Goal: Task Accomplishment & Management: Check status

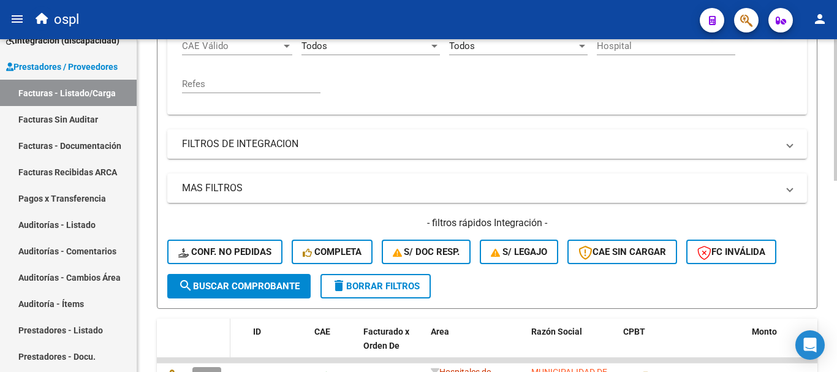
scroll to position [266, 0]
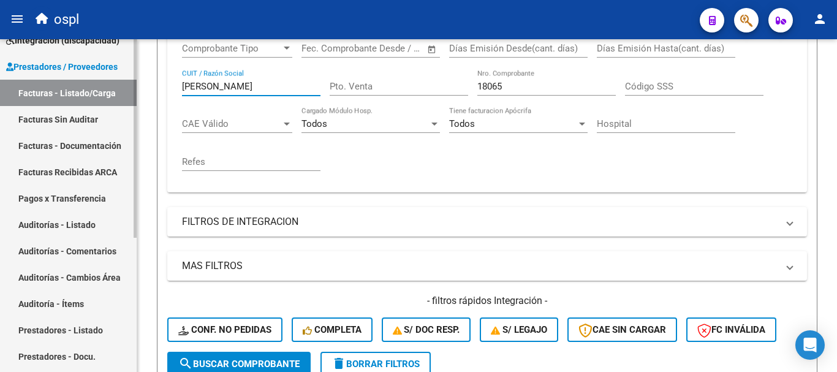
drag, startPoint x: 256, startPoint y: 85, endPoint x: 105, endPoint y: 70, distance: 152.0
click at [105, 70] on mat-sidenav-container "Firma Express Inicio Calendario SSS Instructivos Contacto OS Tesorería Extracto…" at bounding box center [418, 205] width 837 height 333
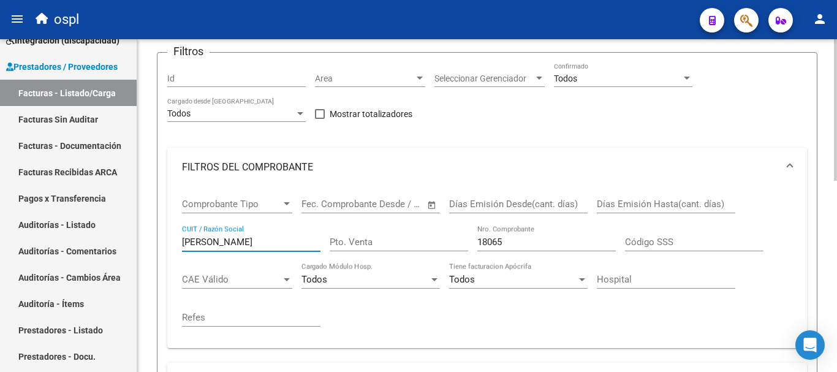
scroll to position [83, 0]
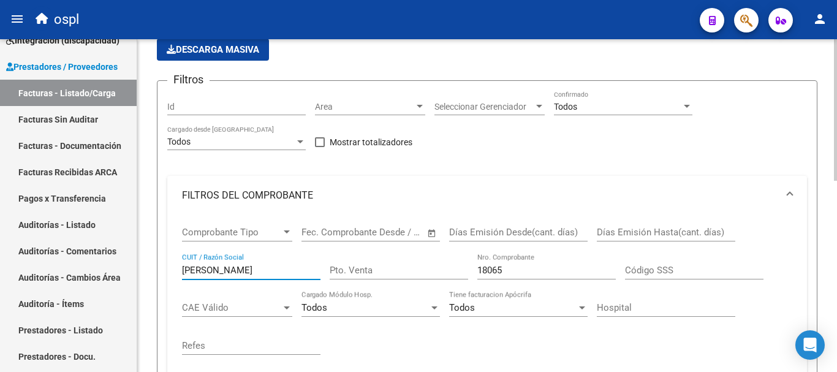
type input "[PERSON_NAME]"
drag, startPoint x: 463, startPoint y: 263, endPoint x: 423, endPoint y: 255, distance: 41.2
click at [423, 255] on div "Comprobante Tipo Comprobante Tipo Fecha inicio – Fecha fin Fec. Comprobante Des…" at bounding box center [487, 290] width 610 height 151
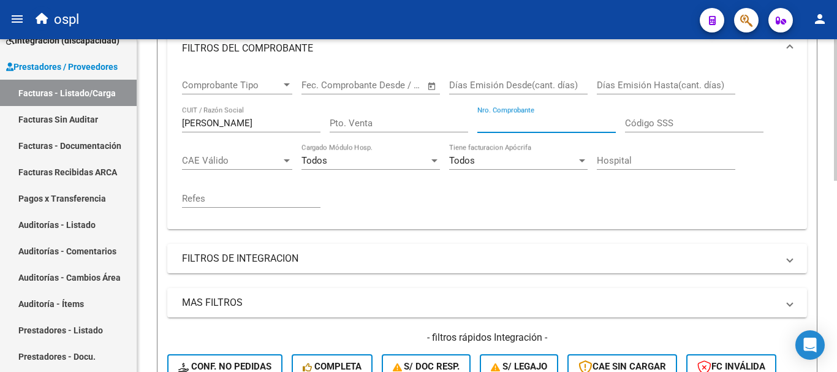
scroll to position [266, 0]
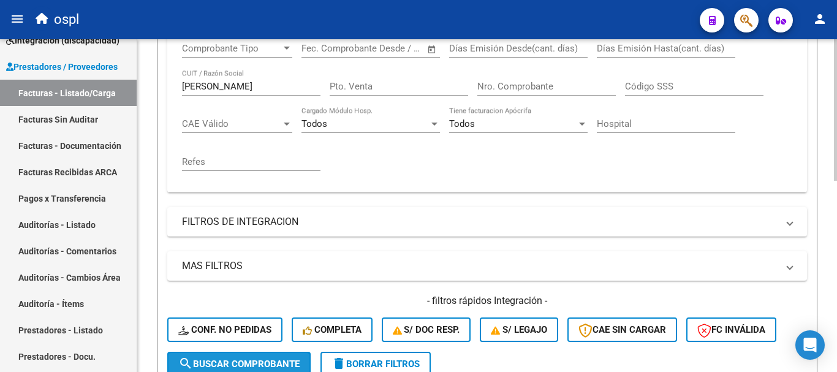
click at [241, 358] on span "search Buscar Comprobante" at bounding box center [238, 363] width 121 height 11
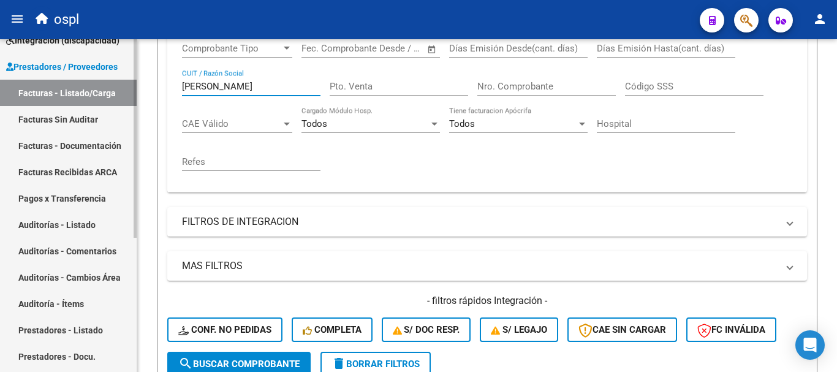
drag, startPoint x: 235, startPoint y: 86, endPoint x: 108, endPoint y: 71, distance: 127.7
click at [108, 71] on mat-sidenav-container "Firma Express Inicio Calendario SSS Instructivos Contacto OS Tesorería Extracto…" at bounding box center [418, 205] width 837 height 333
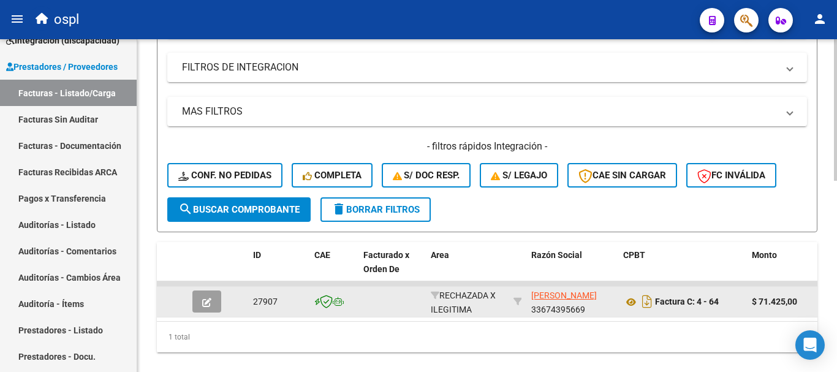
scroll to position [450, 0]
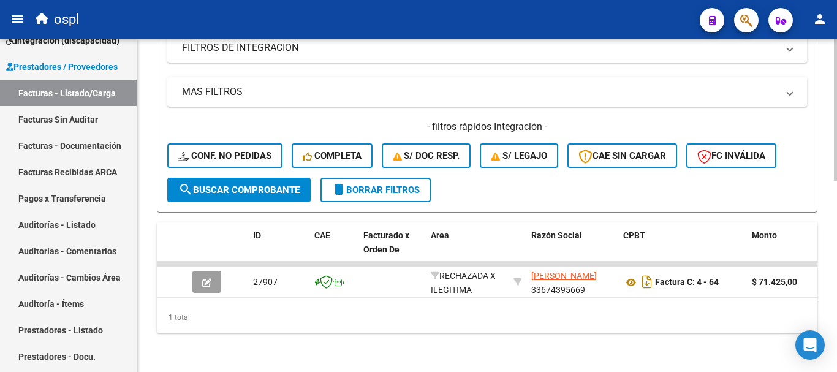
click at [284, 184] on span "search Buscar Comprobante" at bounding box center [238, 189] width 121 height 11
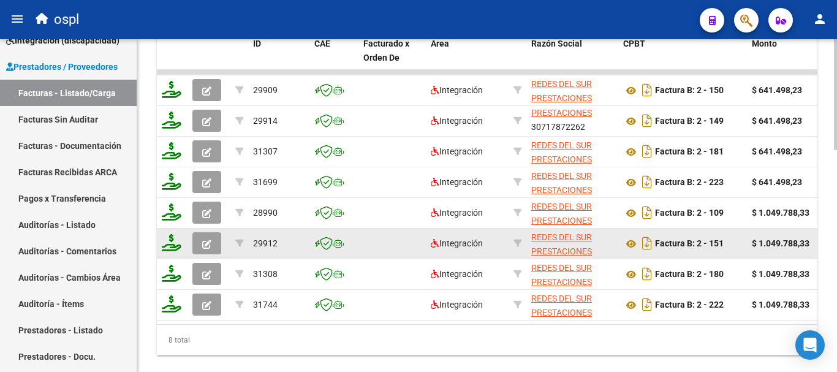
scroll to position [634, 0]
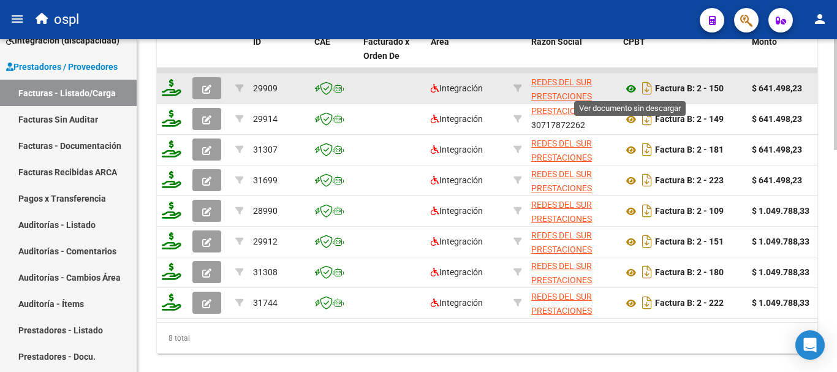
click at [628, 88] on icon at bounding box center [631, 88] width 16 height 15
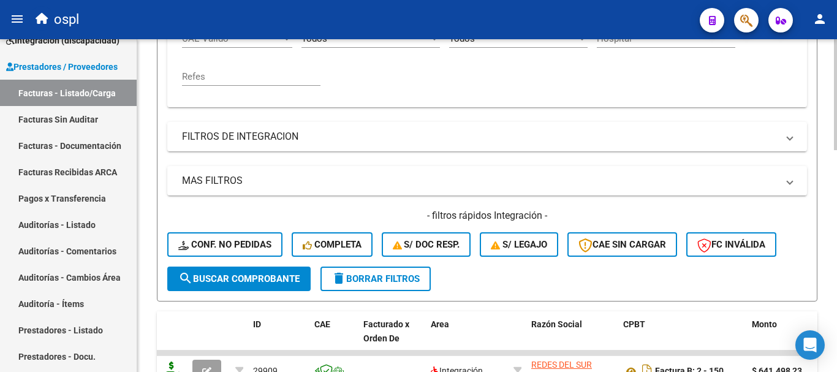
scroll to position [266, 0]
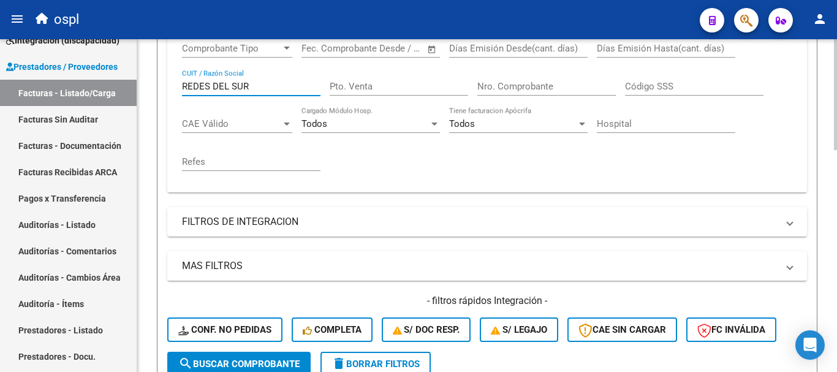
drag, startPoint x: 263, startPoint y: 87, endPoint x: 148, endPoint y: 91, distance: 115.2
click at [148, 91] on div "Video tutorial PRESTADORES -> Listado de CPBTs Emitidos por Prestadores / Prove…" at bounding box center [486, 266] width 699 height 987
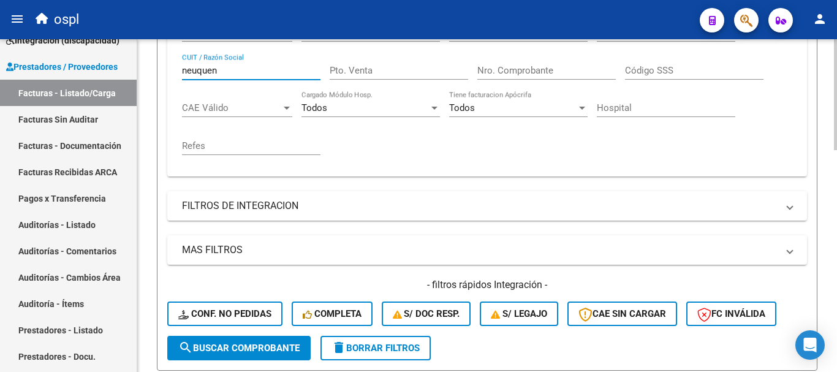
scroll to position [328, 0]
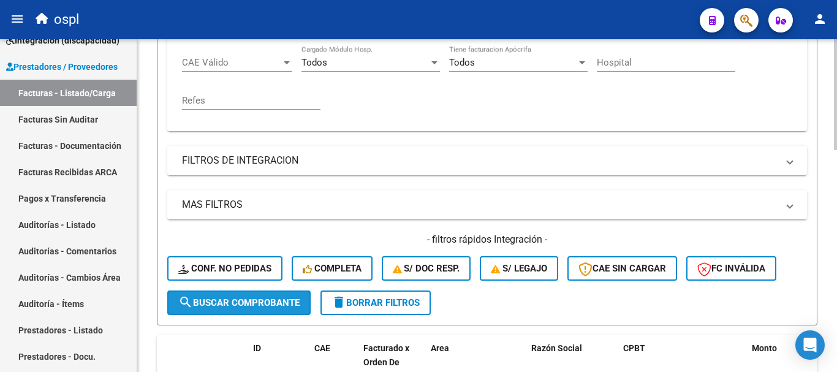
click at [269, 293] on button "search Buscar Comprobante" at bounding box center [238, 302] width 143 height 24
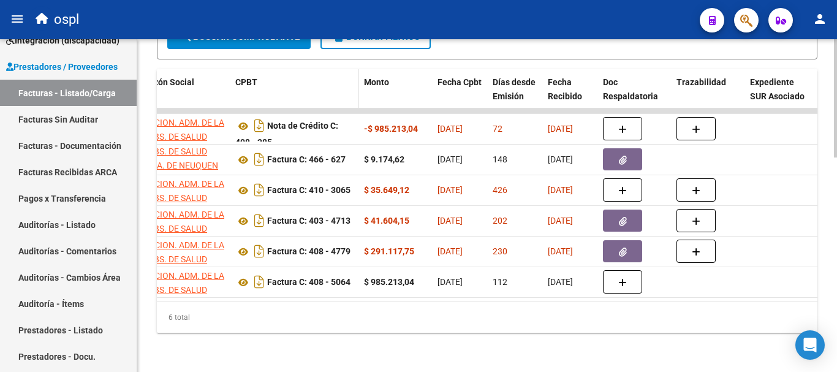
scroll to position [175, 0]
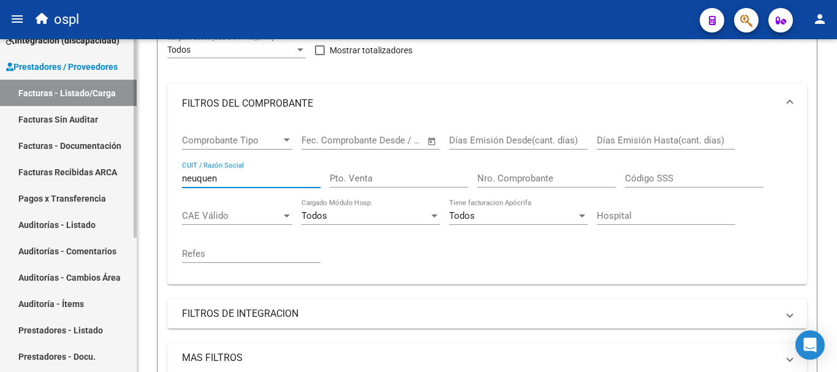
drag, startPoint x: 231, startPoint y: 182, endPoint x: 89, endPoint y: 167, distance: 142.9
click at [89, 167] on mat-sidenav-container "Firma Express Inicio Calendario SSS Instructivos Contacto OS Tesorería Extracto…" at bounding box center [418, 205] width 837 height 333
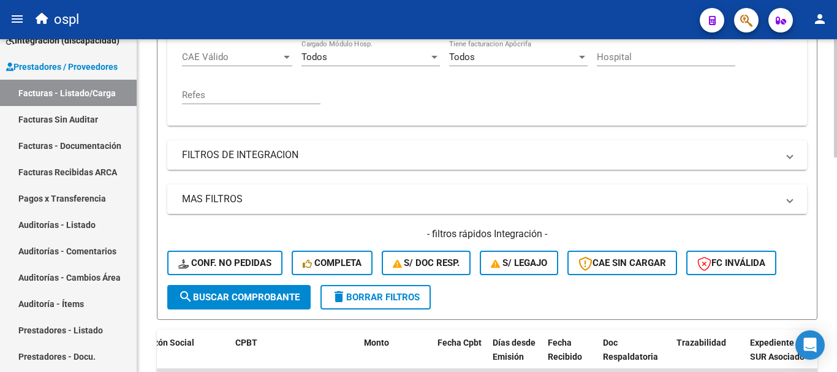
scroll to position [358, 0]
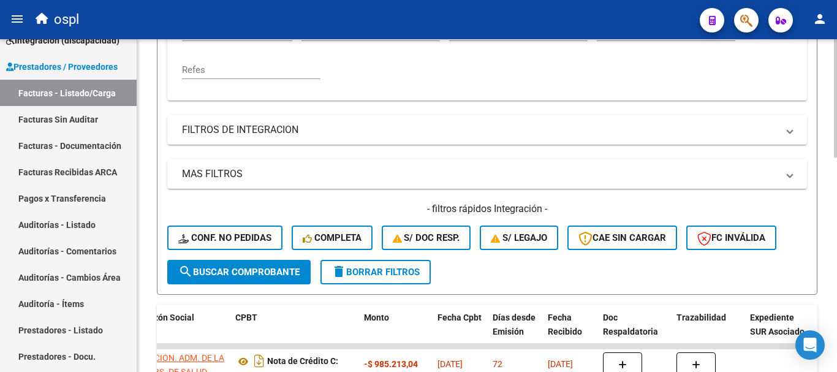
click at [259, 271] on span "search Buscar Comprobante" at bounding box center [238, 271] width 121 height 11
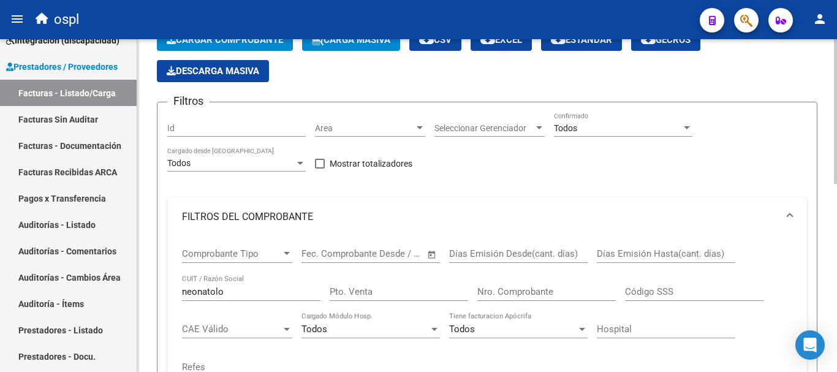
scroll to position [122, 0]
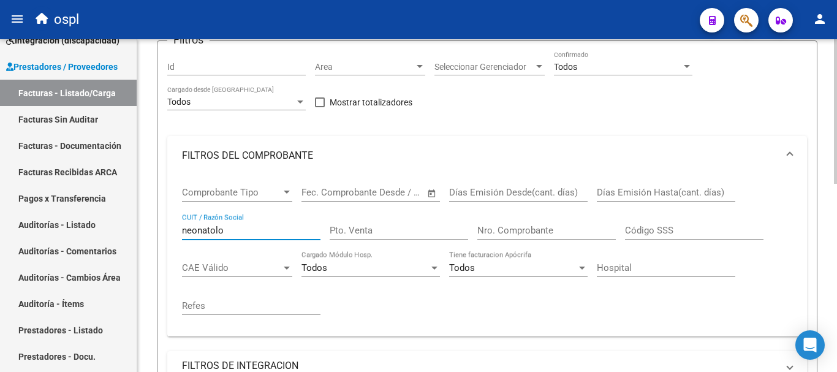
click at [247, 230] on input "neonatolo" at bounding box center [251, 230] width 138 height 11
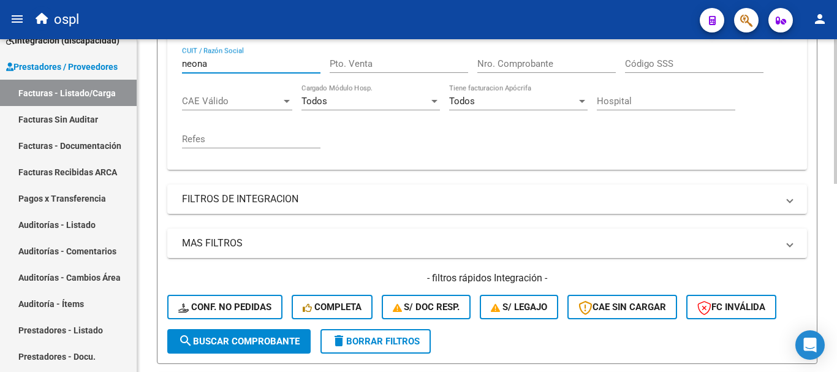
scroll to position [306, 0]
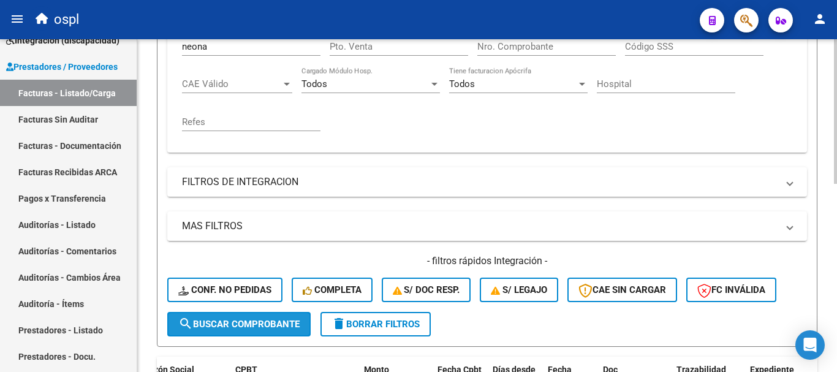
click at [218, 326] on span "search Buscar Comprobante" at bounding box center [238, 323] width 121 height 11
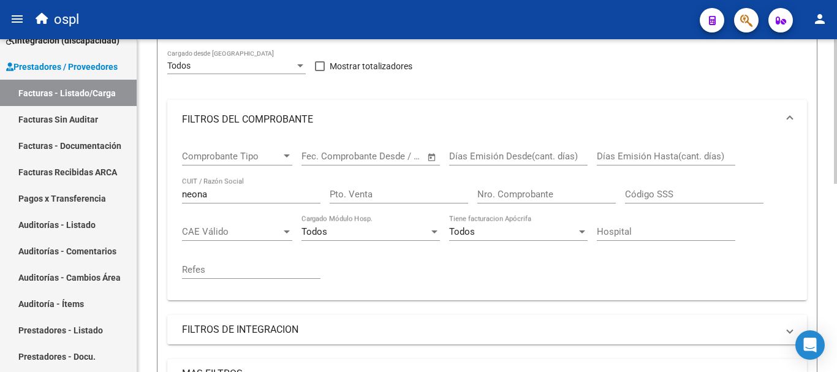
scroll to position [125, 0]
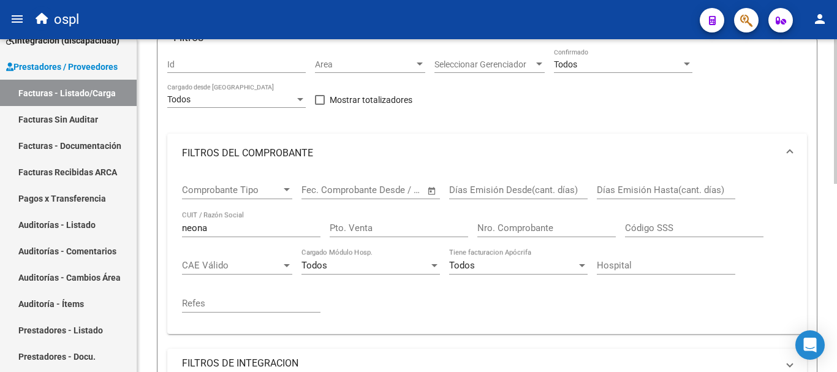
click at [239, 221] on div "neona CUIT / Razón Social" at bounding box center [251, 224] width 138 height 26
drag, startPoint x: 208, startPoint y: 227, endPoint x: 146, endPoint y: 223, distance: 62.6
click at [146, 223] on div "Video tutorial PRESTADORES -> Listado de CPBTs Emitidos por Prestadores / Prove…" at bounding box center [486, 296] width 699 height 764
type input "l"
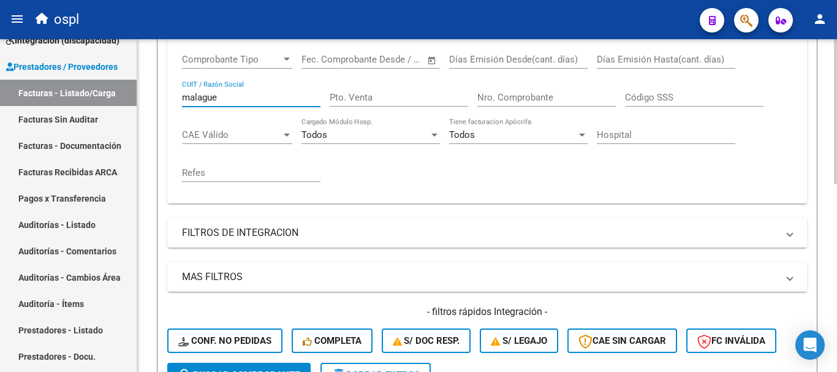
scroll to position [309, 0]
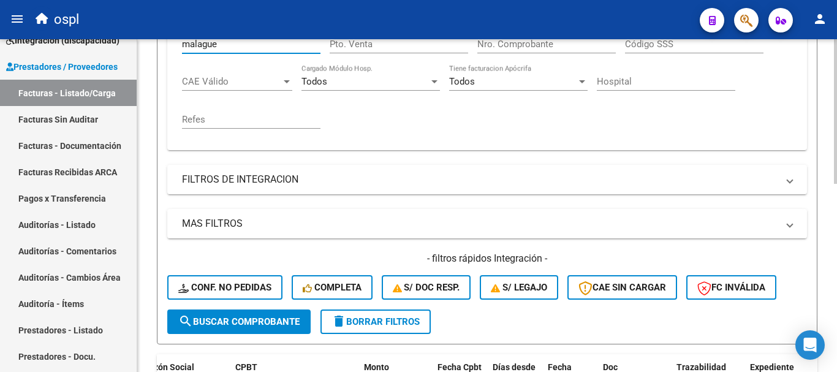
type input "malague"
click at [268, 329] on button "search Buscar Comprobante" at bounding box center [238, 321] width 143 height 24
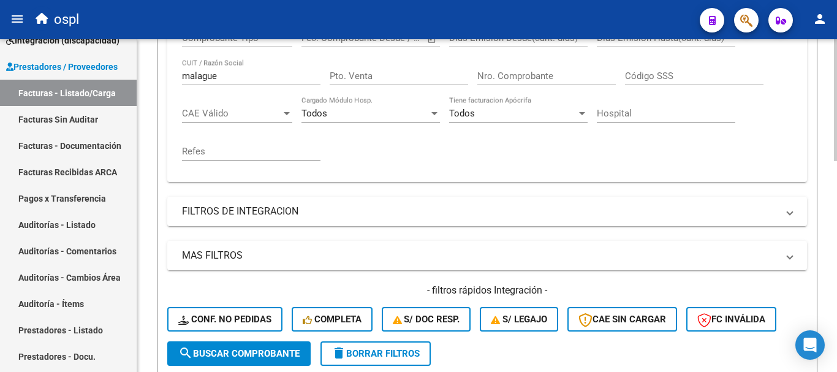
scroll to position [247, 0]
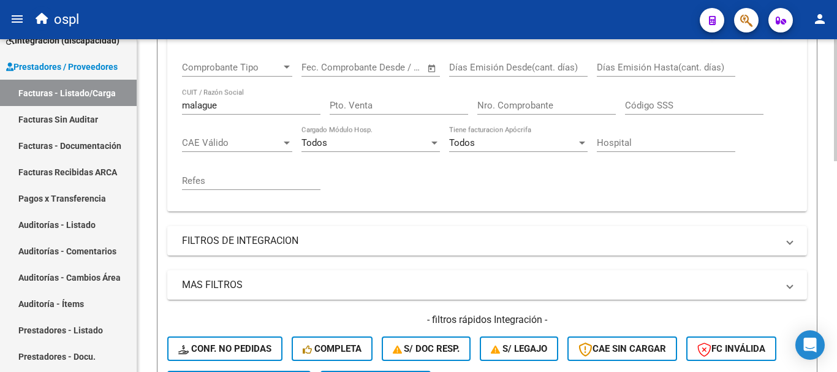
click at [530, 105] on input "Nro. Comprobante" at bounding box center [546, 105] width 138 height 11
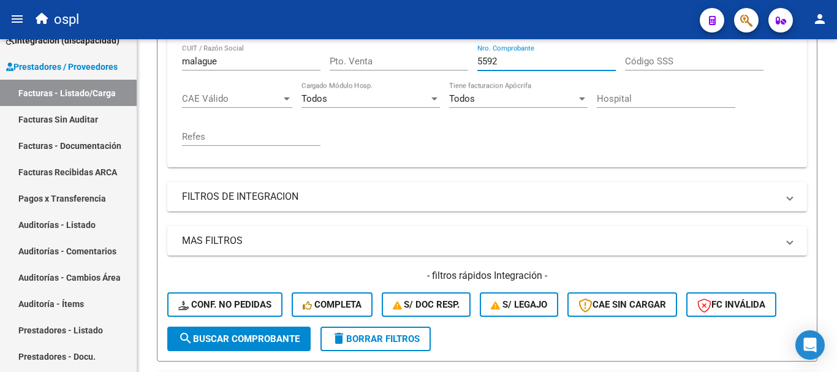
scroll to position [554, 0]
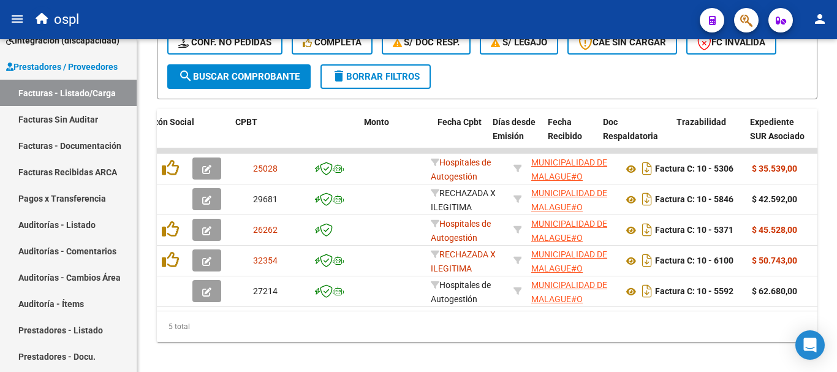
type input "5592"
click at [266, 71] on span "search Buscar Comprobante" at bounding box center [238, 76] width 121 height 11
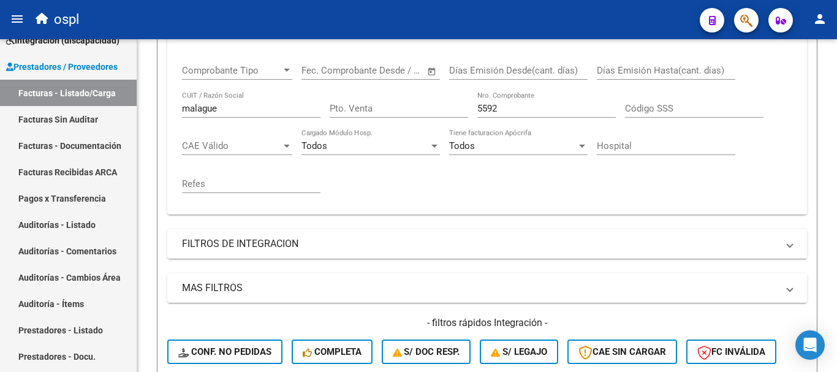
scroll to position [205, 0]
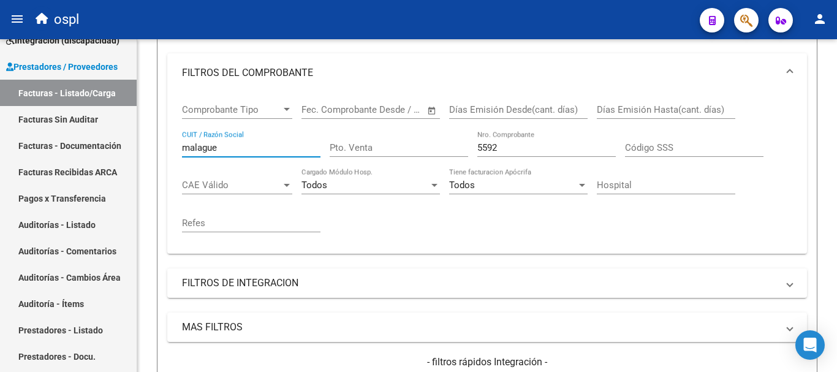
drag, startPoint x: 238, startPoint y: 147, endPoint x: 158, endPoint y: 145, distance: 79.6
click at [158, 145] on form "Filtros Id Area Area Seleccionar Gerenciador Seleccionar Gerenciador Todos Conf…" at bounding box center [487, 203] width 660 height 490
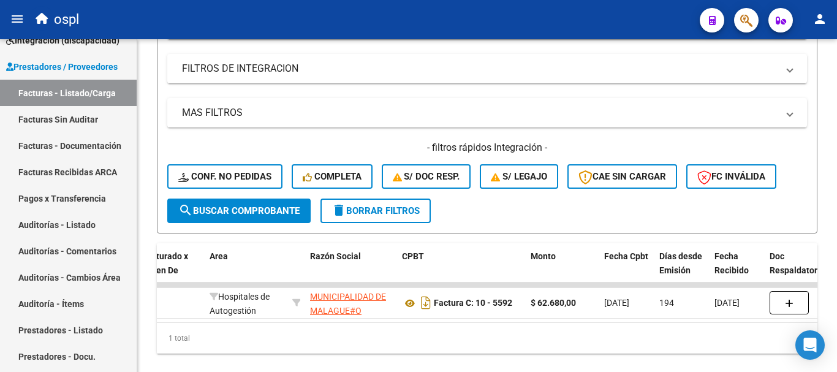
scroll to position [450, 0]
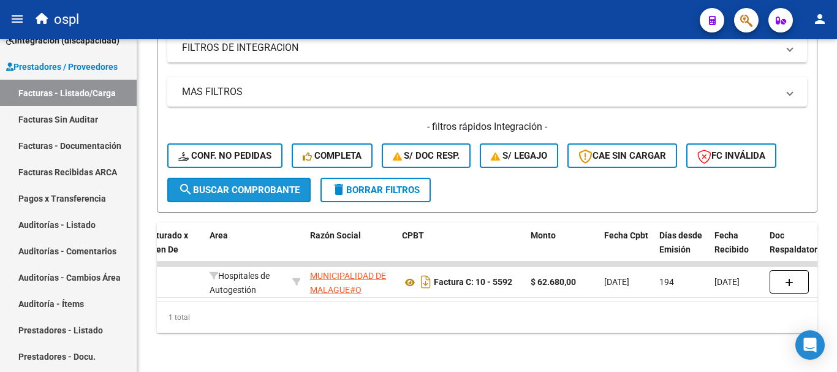
click at [254, 184] on span "search Buscar Comprobante" at bounding box center [238, 189] width 121 height 11
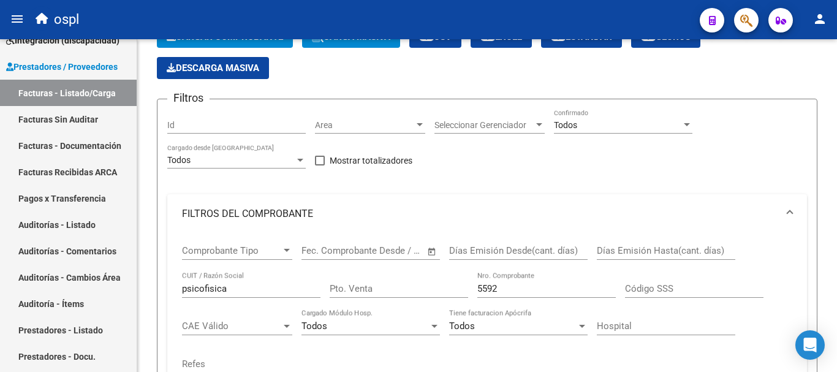
scroll to position [64, 0]
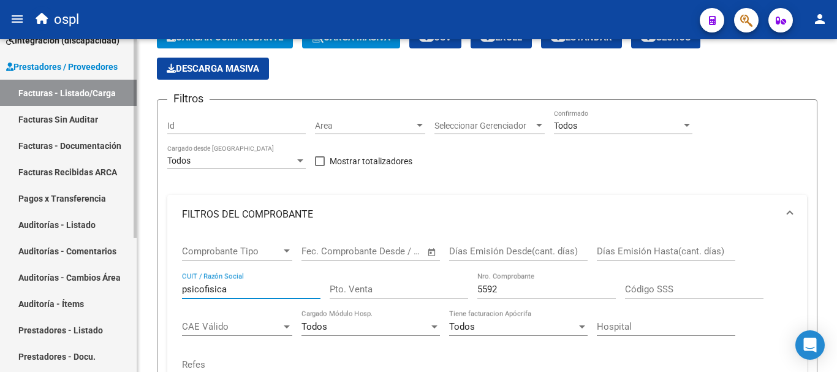
drag, startPoint x: 241, startPoint y: 285, endPoint x: 103, endPoint y: 267, distance: 139.6
click at [103, 267] on mat-sidenav-container "Firma Express Inicio Calendario SSS Instructivos Contacto OS Tesorería Extracto…" at bounding box center [418, 205] width 837 height 333
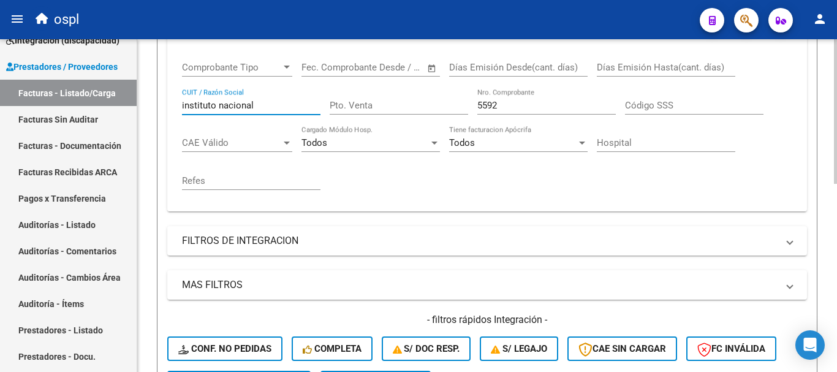
scroll to position [309, 0]
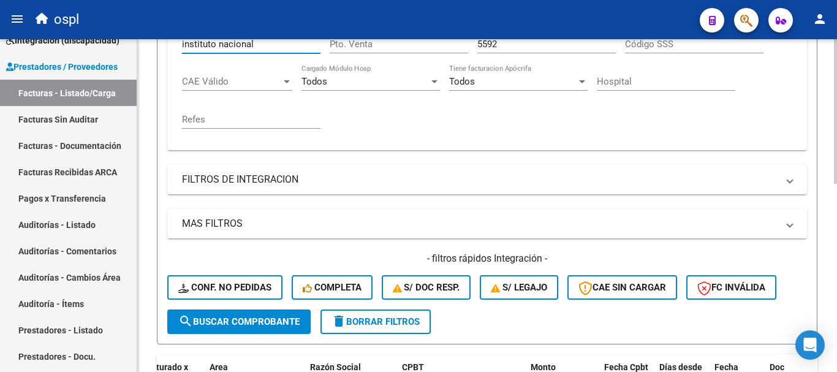
type input "instituto nacional"
click at [285, 322] on span "search Buscar Comprobante" at bounding box center [238, 321] width 121 height 11
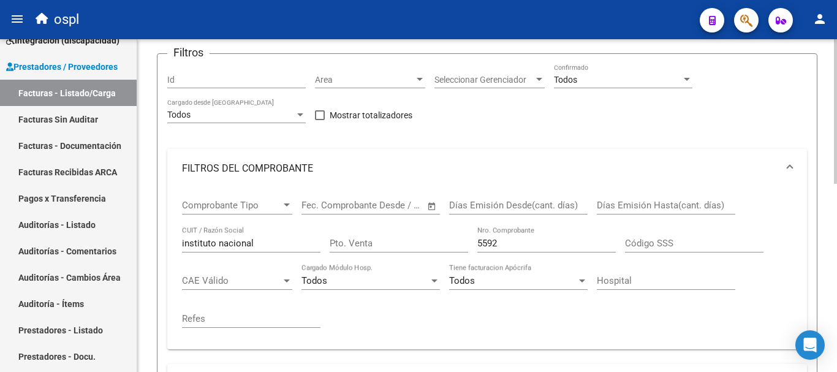
scroll to position [184, 0]
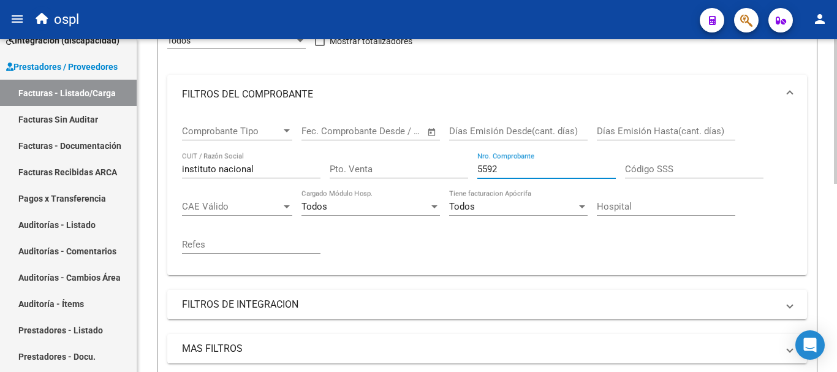
drag, startPoint x: 491, startPoint y: 165, endPoint x: 444, endPoint y: 146, distance: 50.8
click at [444, 146] on div "Comprobante Tipo Comprobante Tipo Fecha inicio – Fecha fin Fec. Comprobante Des…" at bounding box center [487, 189] width 610 height 151
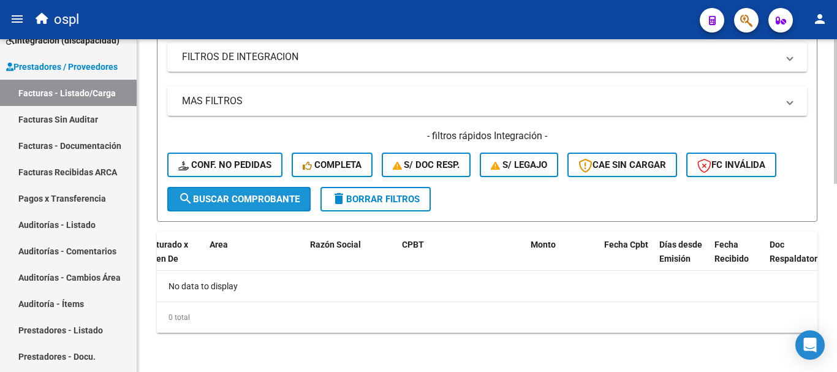
click at [240, 202] on span "search Buscar Comprobante" at bounding box center [238, 199] width 121 height 11
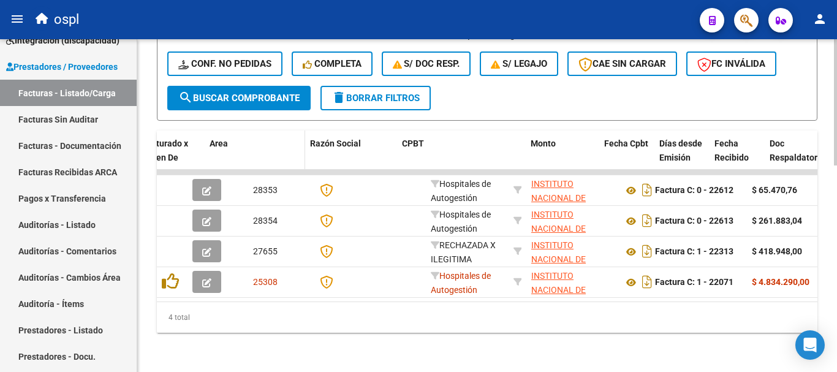
scroll to position [542, 0]
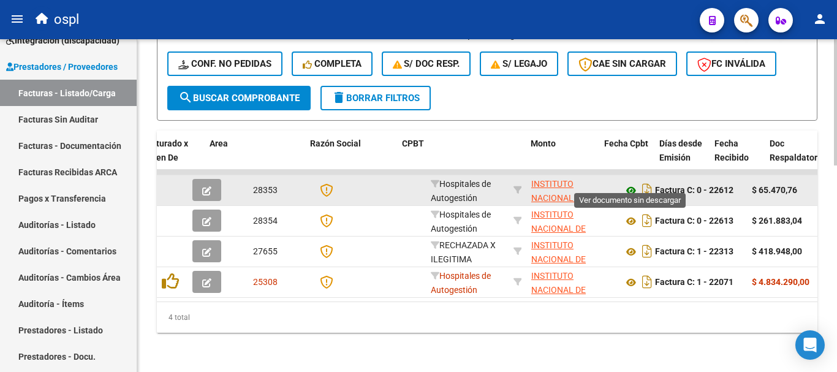
click at [629, 183] on icon at bounding box center [631, 190] width 16 height 15
